Goal: Transaction & Acquisition: Purchase product/service

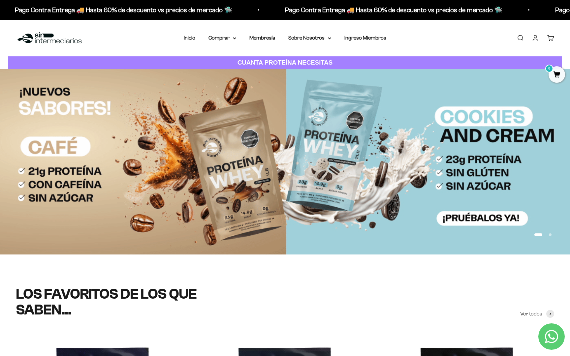
click at [533, 40] on link "Iniciar sesión" at bounding box center [535, 37] width 7 height 7
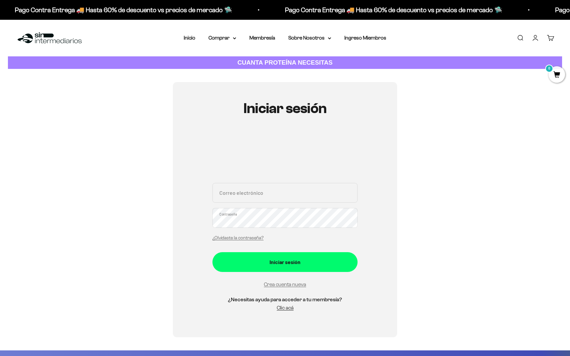
click at [269, 203] on input "Correo electrónico" at bounding box center [285, 193] width 145 height 20
type input "[EMAIL_ADDRESS][DOMAIN_NAME]"
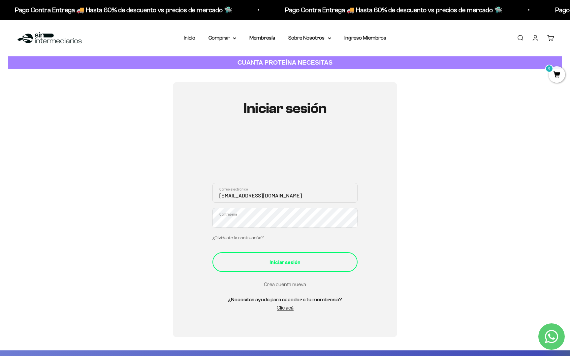
click at [313, 258] on div "Iniciar sesión" at bounding box center [285, 262] width 119 height 9
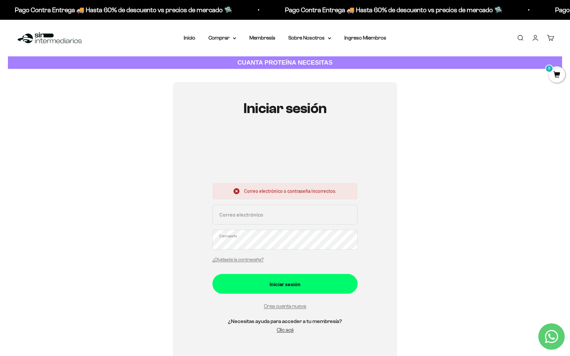
click at [270, 222] on input "Correo electrónico" at bounding box center [285, 215] width 145 height 20
type input "[EMAIL_ADDRESS][DOMAIN_NAME]"
click at [213, 274] on button "Iniciar sesión" at bounding box center [285, 284] width 145 height 20
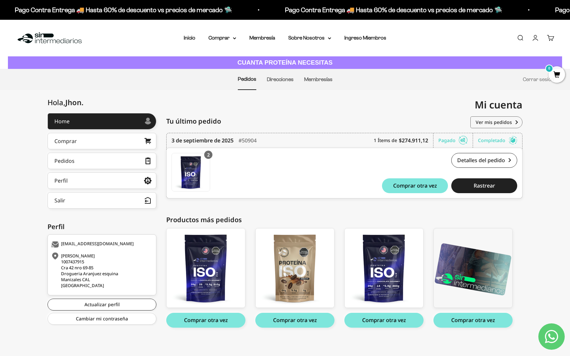
scroll to position [3, 0]
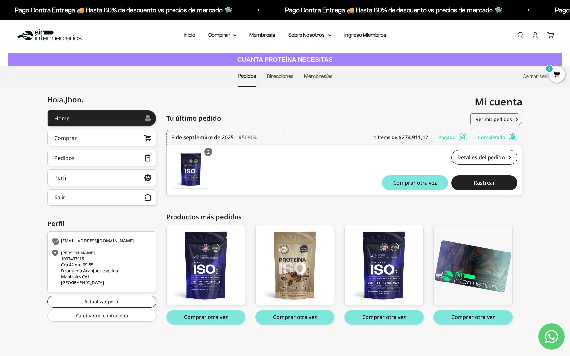
drag, startPoint x: 386, startPoint y: 316, endPoint x: 335, endPoint y: 353, distance: 62.9
click at [335, 353] on div "Home Comprar Pedidos Perfil Salir Mi cuenta Home > Mi cuenta > Home Mi cuenta […" at bounding box center [285, 221] width 570 height 269
click at [512, 36] on div "Menú [GEOGRAPHIC_DATA] Inicio Comprar Proteínas Ver Todos Whey Iso Vegan Pancak…" at bounding box center [285, 35] width 570 height 37
click at [518, 35] on link "Buscar" at bounding box center [520, 34] width 7 height 7
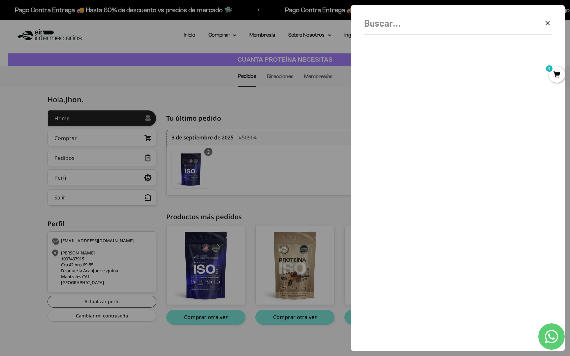
click at [391, 29] on input "Buscar" at bounding box center [441, 23] width 154 height 15
type input "creatina"
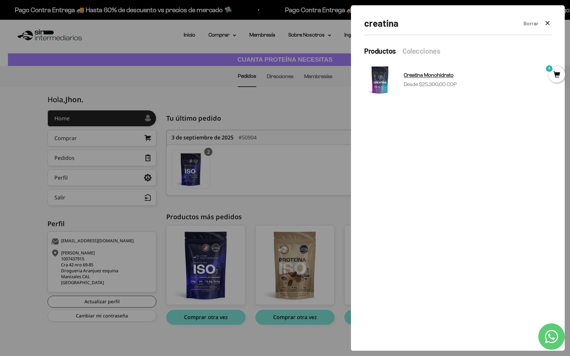
click at [406, 72] on span "Creatina Monohidrato" at bounding box center [429, 75] width 50 height 6
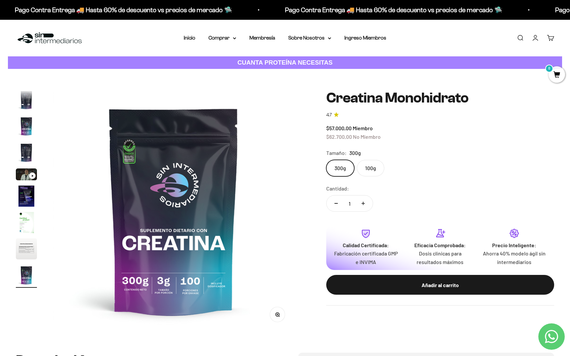
scroll to position [26, 0]
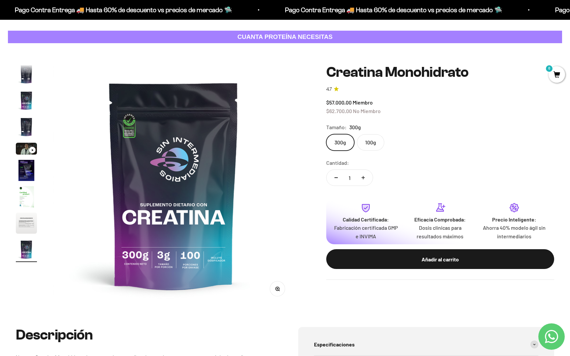
click at [377, 144] on label "100g" at bounding box center [370, 142] width 27 height 17
click at [326, 134] on input "100g" at bounding box center [326, 134] width 0 height 0
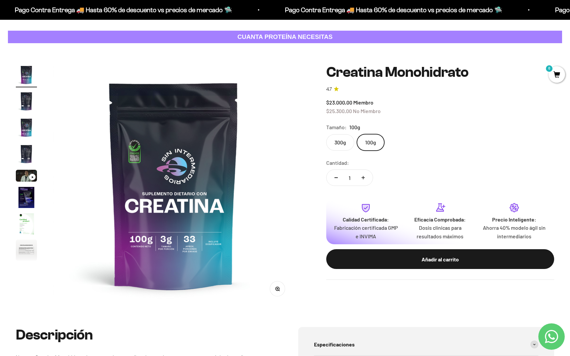
click at [337, 138] on label "300g" at bounding box center [340, 142] width 28 height 17
click at [326, 134] on input "300g" at bounding box center [326, 134] width 0 height 0
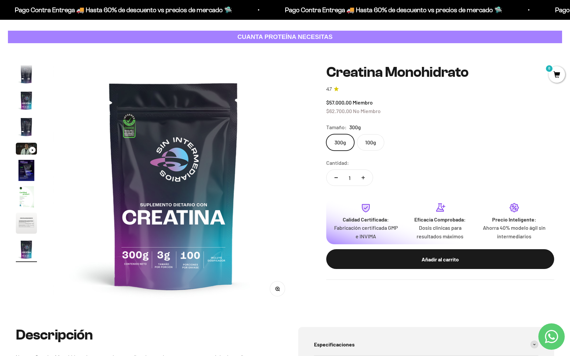
scroll to position [23, 0]
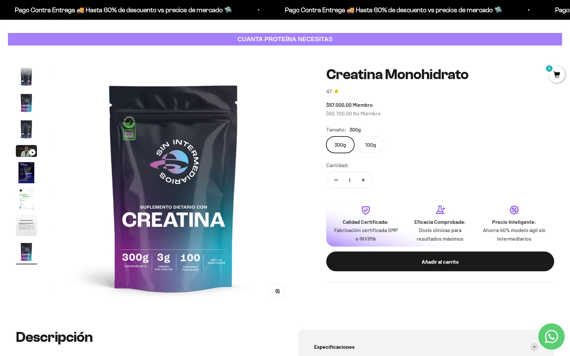
click at [351, 156] on safe-sticky "Creatina Monohidrato 4.7 $57.000,00 Miembro $62.700,00 No Miembro Calidad de lí…" at bounding box center [440, 175] width 228 height 216
click at [373, 147] on label "100g" at bounding box center [370, 145] width 27 height 17
click at [326, 137] on input "100g" at bounding box center [326, 136] width 0 height 0
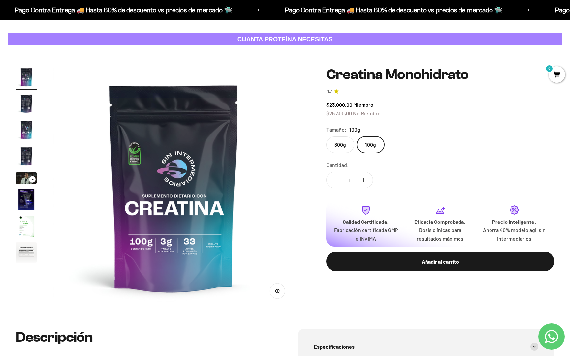
click at [348, 143] on label "300g" at bounding box center [340, 145] width 28 height 17
click at [326, 137] on input "300g" at bounding box center [326, 136] width 0 height 0
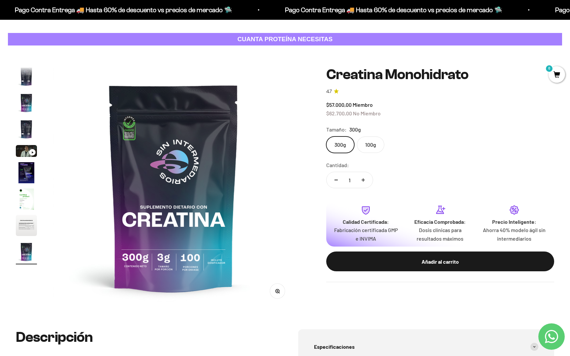
click at [383, 143] on label "100g" at bounding box center [370, 145] width 27 height 17
click at [326, 137] on input "100g" at bounding box center [326, 136] width 0 height 0
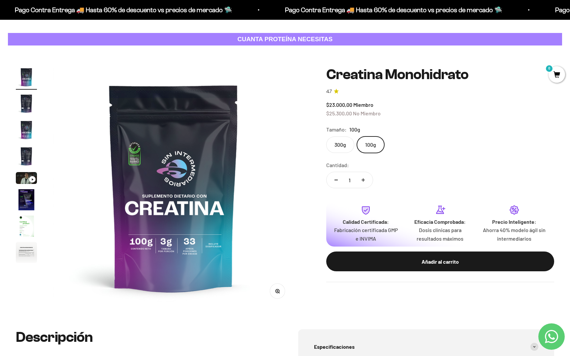
click at [349, 142] on label "300g" at bounding box center [340, 145] width 28 height 17
click at [326, 137] on input "300g" at bounding box center [326, 136] width 0 height 0
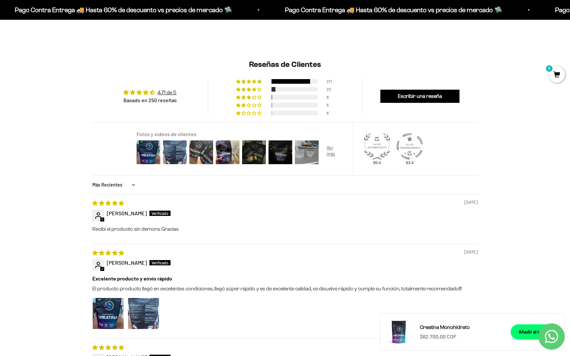
scroll to position [476, 0]
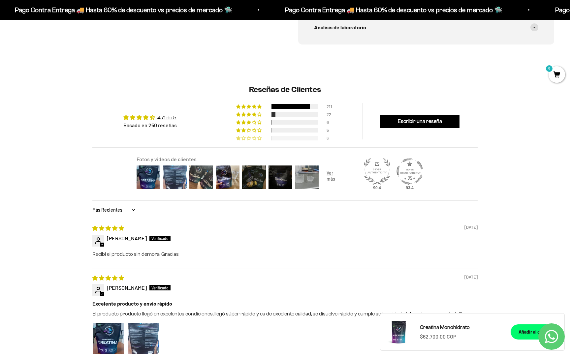
click at [252, 138] on span "2% (6) reviews with 1 star rating" at bounding box center [249, 138] width 5 height 4
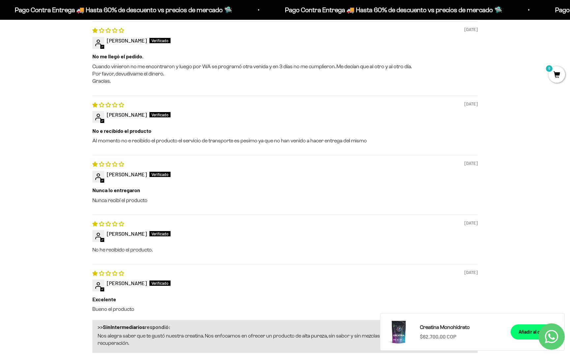
scroll to position [0, 0]
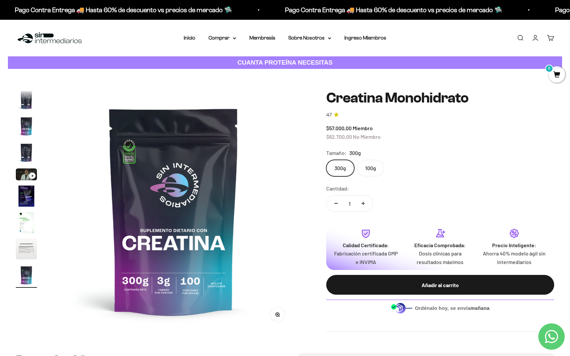
click at [363, 205] on icon "Aumentar cantidad" at bounding box center [363, 203] width 0 height 3
type input "2"
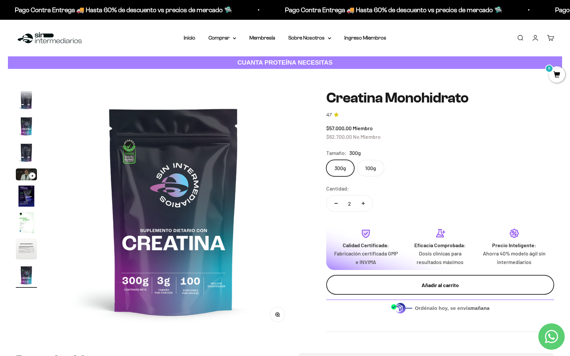
click at [428, 293] on button "Añadir al carrito" at bounding box center [440, 285] width 228 height 20
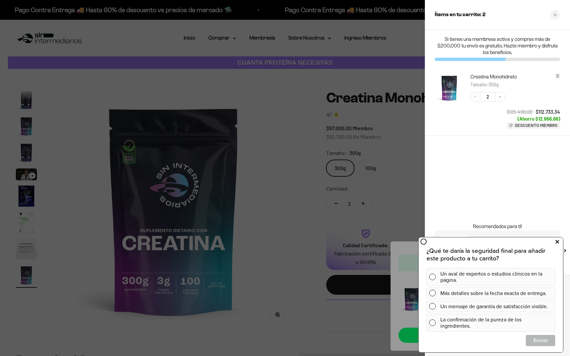
click at [557, 241] on icon at bounding box center [558, 242] width 4 height 9
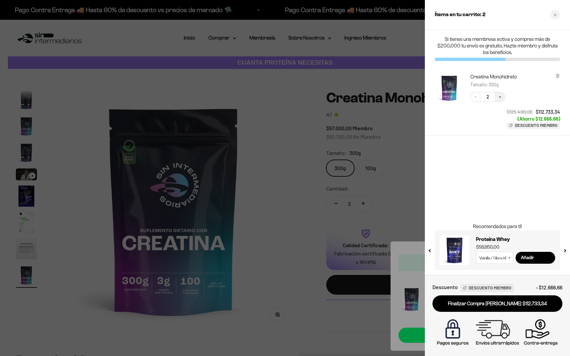
click at [501, 100] on button "Increase quantity" at bounding box center [500, 97] width 10 height 10
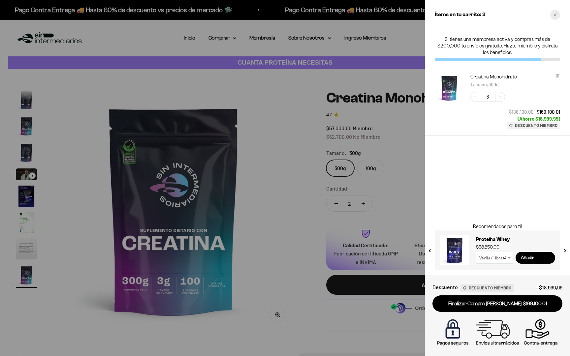
click at [555, 16] on icon "Close cart" at bounding box center [555, 14] width 3 height 3
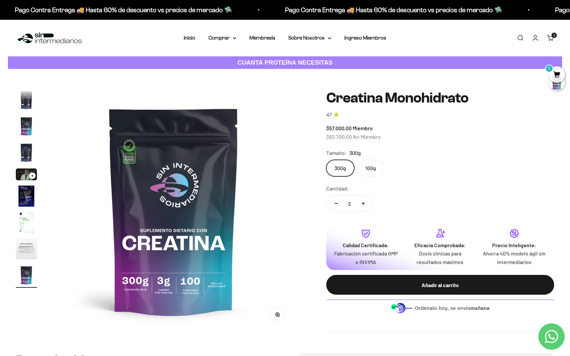
click at [519, 42] on link "Buscar" at bounding box center [520, 37] width 7 height 7
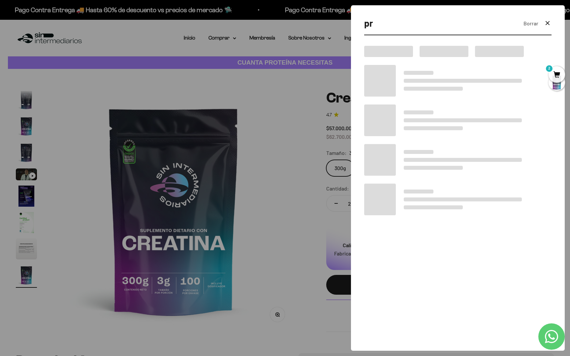
type input "p"
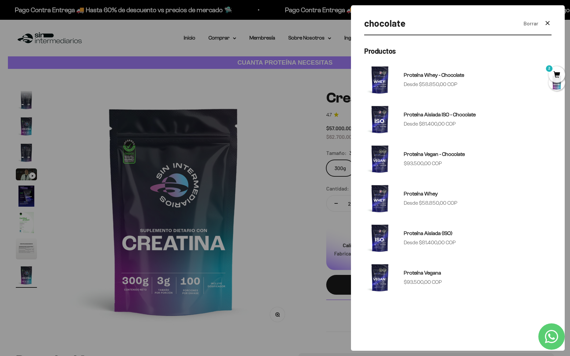
type input "chocolate"
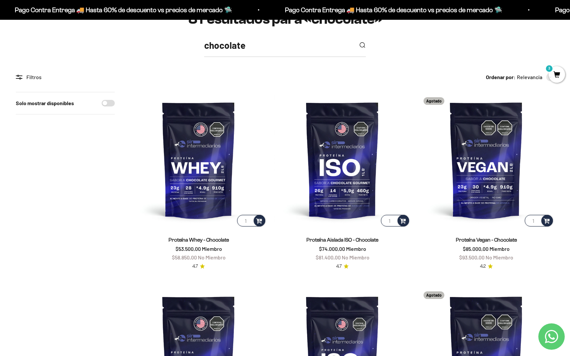
scroll to position [94, 0]
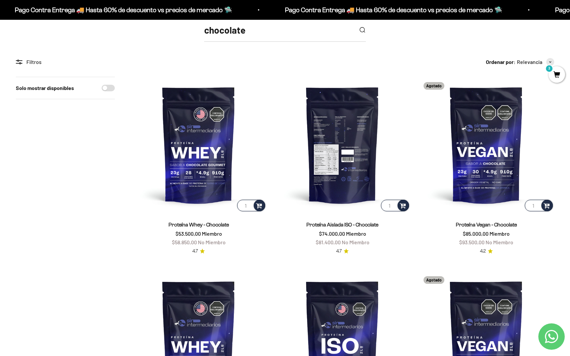
click at [355, 177] on img at bounding box center [343, 145] width 136 height 136
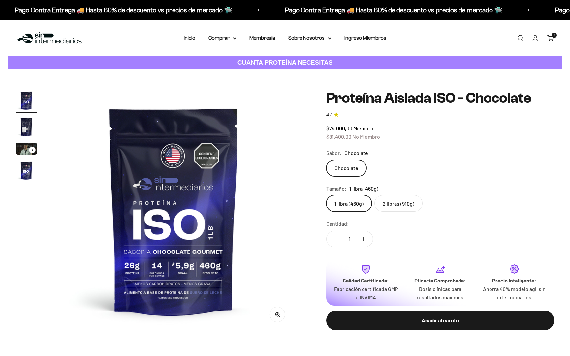
click at [406, 207] on label "2 libras (910g)" at bounding box center [399, 203] width 48 height 17
click at [326, 195] on input "2 libras (910g)" at bounding box center [326, 195] width 0 height 0
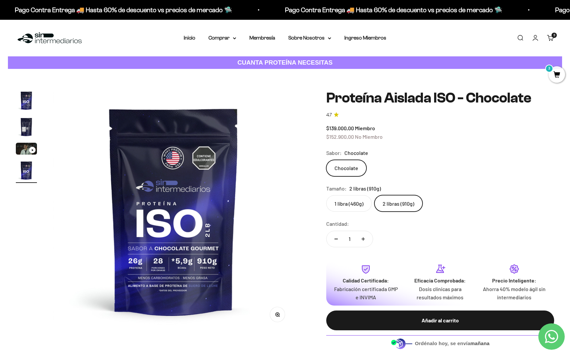
click at [552, 40] on link "Carrito 3 artículos 3" at bounding box center [550, 37] width 7 height 7
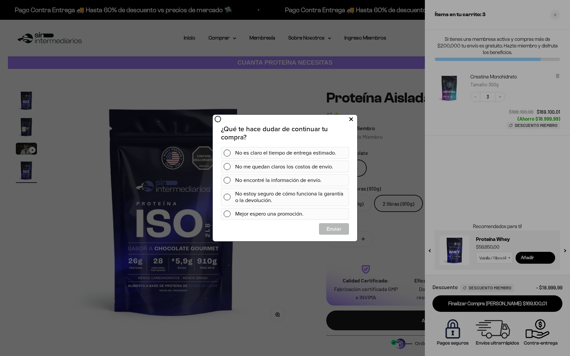
click at [353, 121] on button at bounding box center [351, 119] width 12 height 11
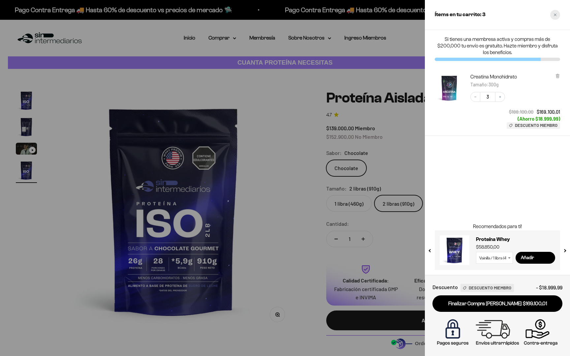
click at [555, 14] on icon "Close cart" at bounding box center [555, 14] width 3 height 3
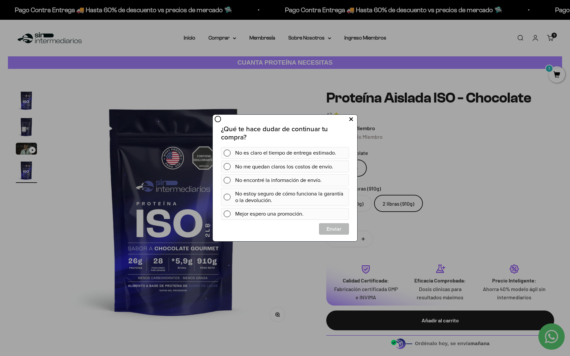
click at [354, 120] on button at bounding box center [351, 119] width 12 height 11
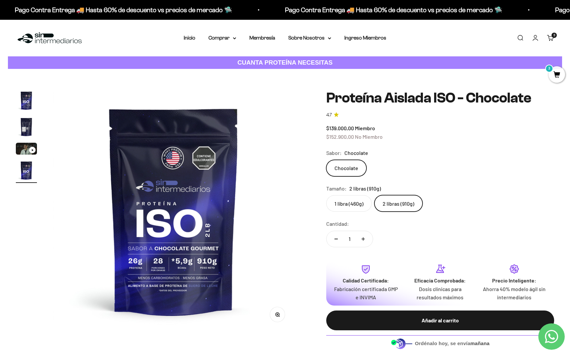
click at [369, 243] on button "Aumentar cantidad" at bounding box center [363, 239] width 19 height 16
type input "2"
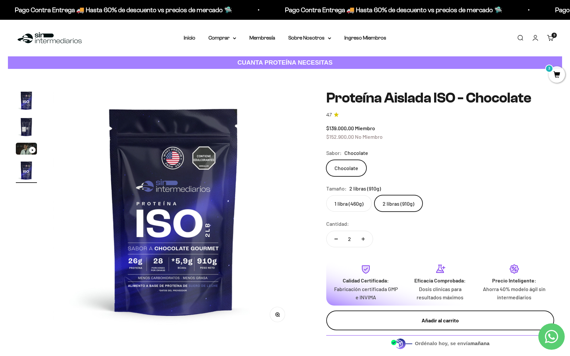
click at [453, 324] on div "Añadir al carrito" at bounding box center [441, 321] width 202 height 9
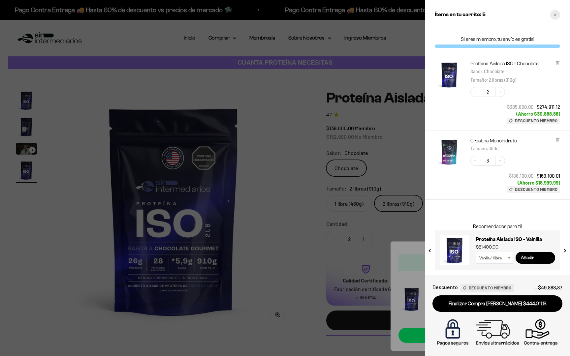
click at [555, 17] on div "Close cart" at bounding box center [556, 15] width 10 height 10
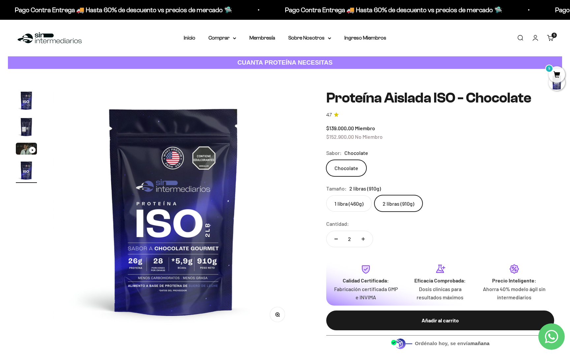
click at [556, 69] on span "5" at bounding box center [557, 74] width 17 height 17
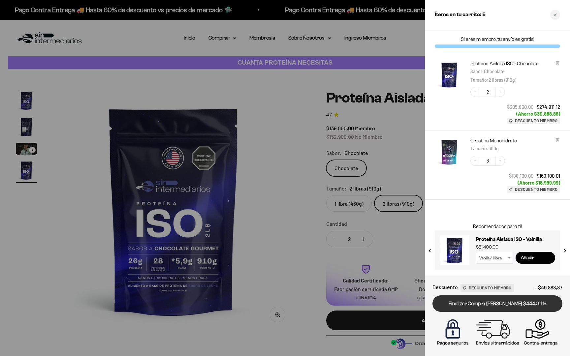
click at [490, 306] on link "Finalizar Compra Segura $444.011,13" at bounding box center [498, 304] width 130 height 17
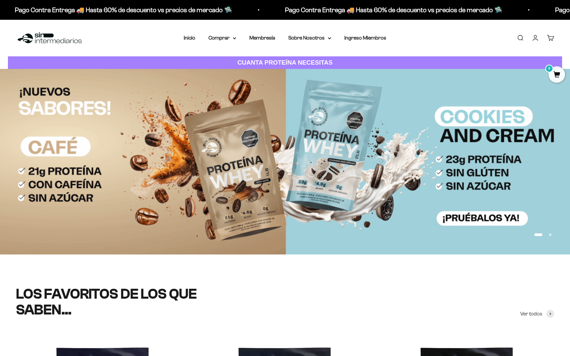
click at [537, 41] on link "Cuenta" at bounding box center [535, 37] width 7 height 7
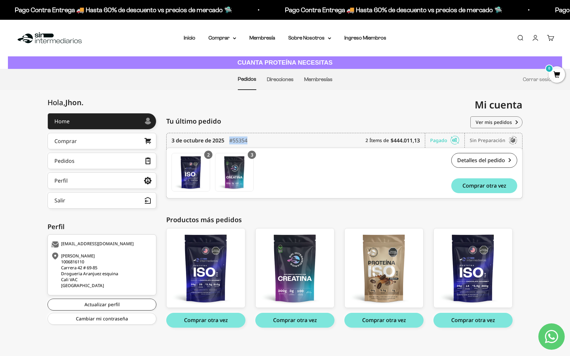
drag, startPoint x: 268, startPoint y: 136, endPoint x: 248, endPoint y: 141, distance: 20.7
click at [248, 141] on div "[DATE] #55354 2 Ítems de $444.011,13 Pagado Sin preparación" at bounding box center [345, 140] width 346 height 15
copy div "#55354"
click at [470, 153] on link "Detalles del pedido" at bounding box center [485, 160] width 66 height 15
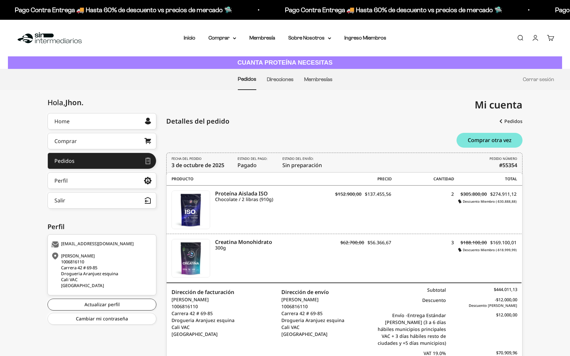
scroll to position [43, 0]
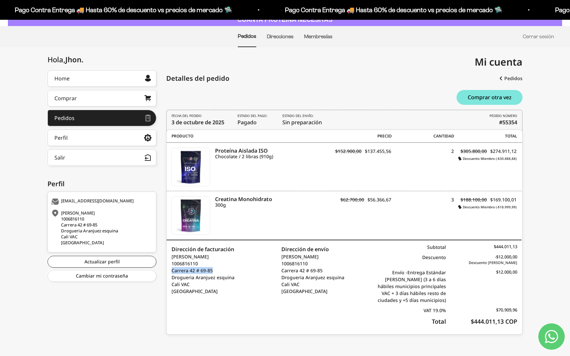
drag, startPoint x: 218, startPoint y: 272, endPoint x: 170, endPoint y: 274, distance: 47.6
click at [170, 274] on div "Dirección de facturación [PERSON_NAME] 1006816110 [STREET_ADDRESS] VAC [GEOGRAP…" at bounding box center [256, 288] width 178 height 94
copy p "Carrera 42 # 69-85"
